Goal: Communication & Community: Ask a question

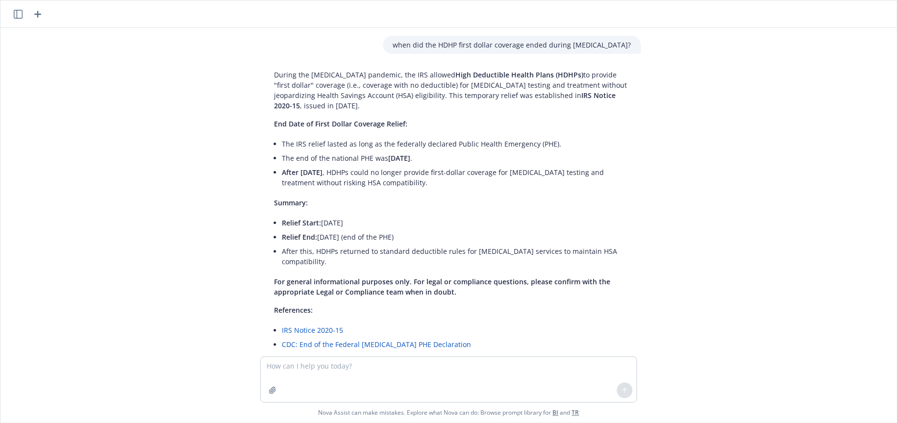
scroll to position [1197, 0]
